Goal: Find specific page/section: Find specific page/section

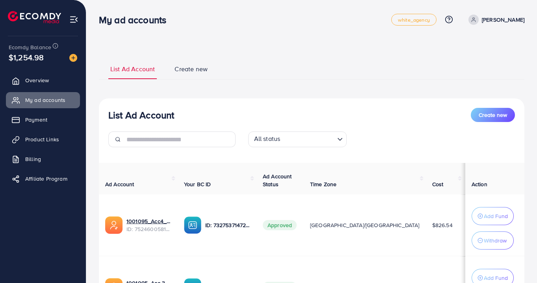
click at [28, 83] on span "Overview" at bounding box center [37, 80] width 24 height 8
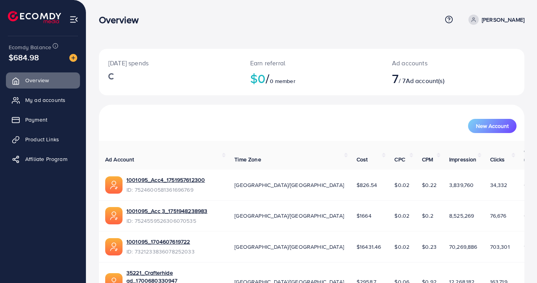
click at [32, 101] on span "My ad accounts" at bounding box center [45, 100] width 40 height 8
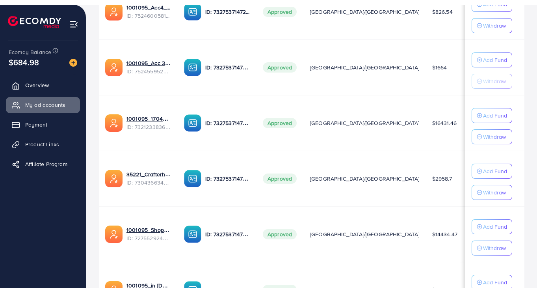
scroll to position [211, 0]
